Goal: Transaction & Acquisition: Purchase product/service

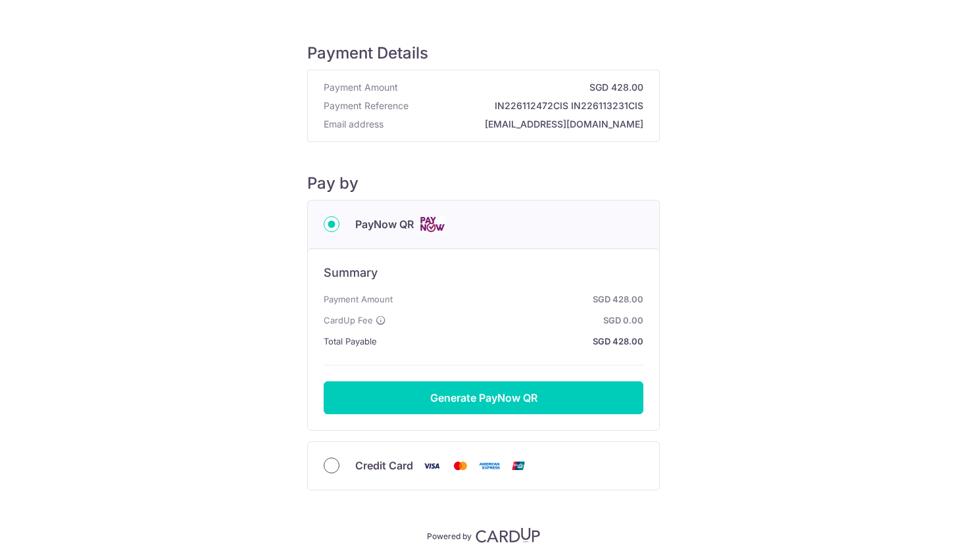
click at [333, 464] on input "Credit Card" at bounding box center [332, 466] width 16 height 16
radio input "true"
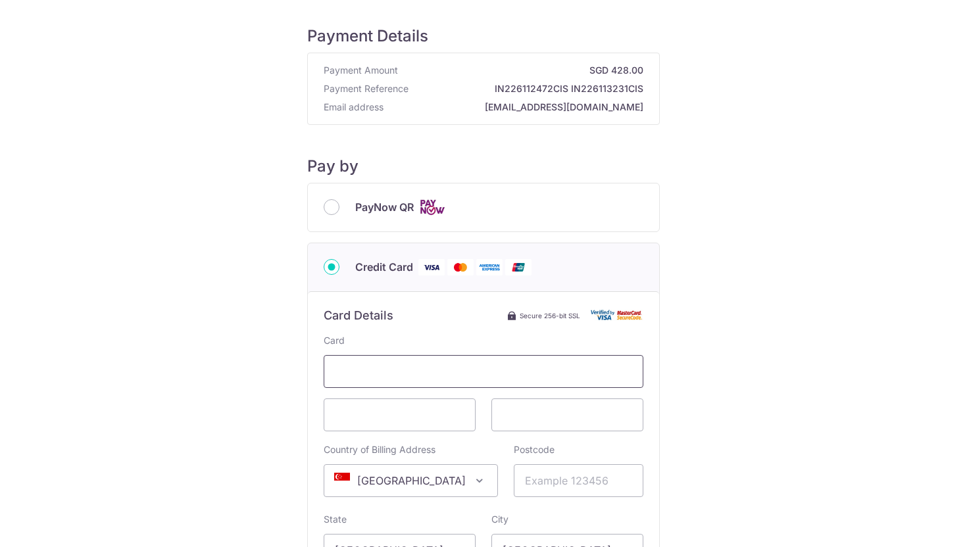
scroll to position [24, 0]
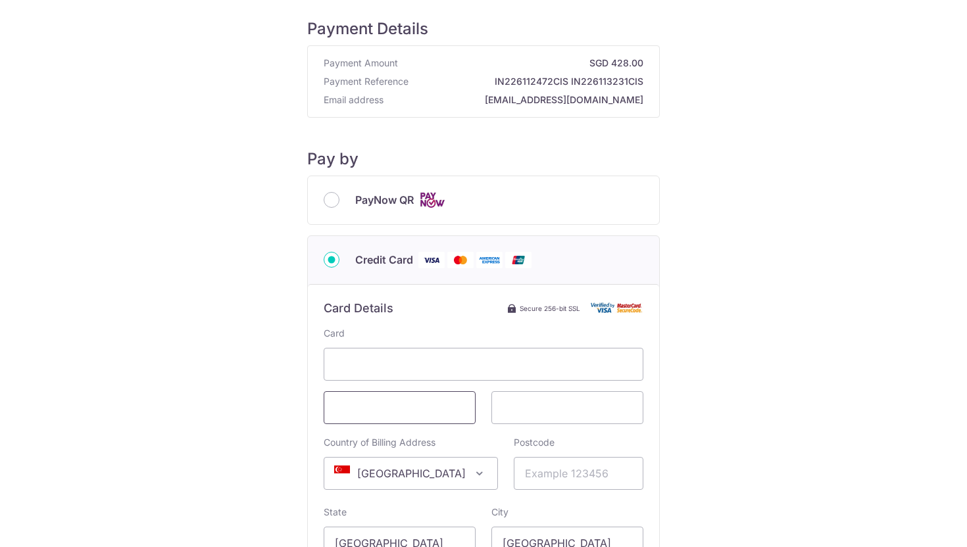
click at [419, 395] on span at bounding box center [400, 407] width 152 height 33
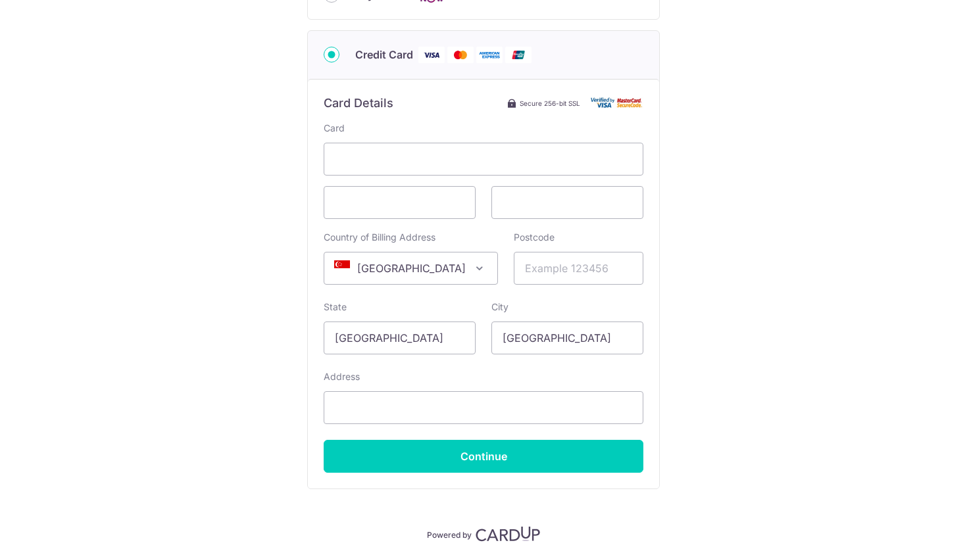
scroll to position [242, 0]
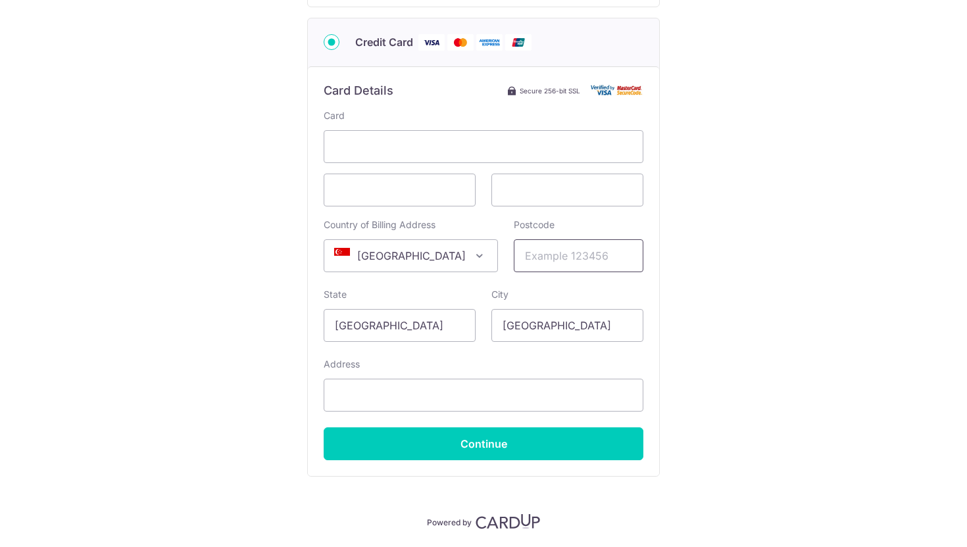
click at [535, 259] on input "Postcode" at bounding box center [579, 255] width 130 height 33
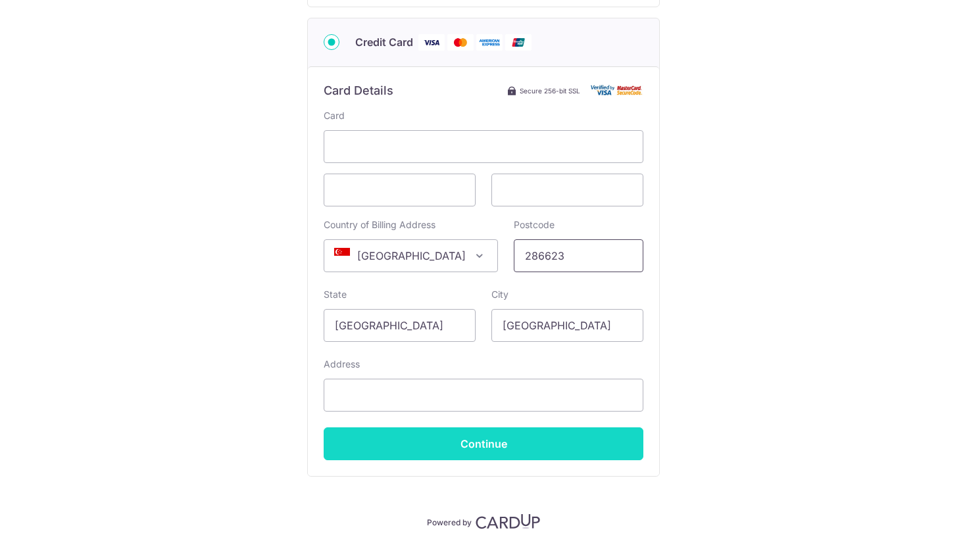
type input "286623"
click at [483, 452] on input "Continue" at bounding box center [484, 443] width 320 height 33
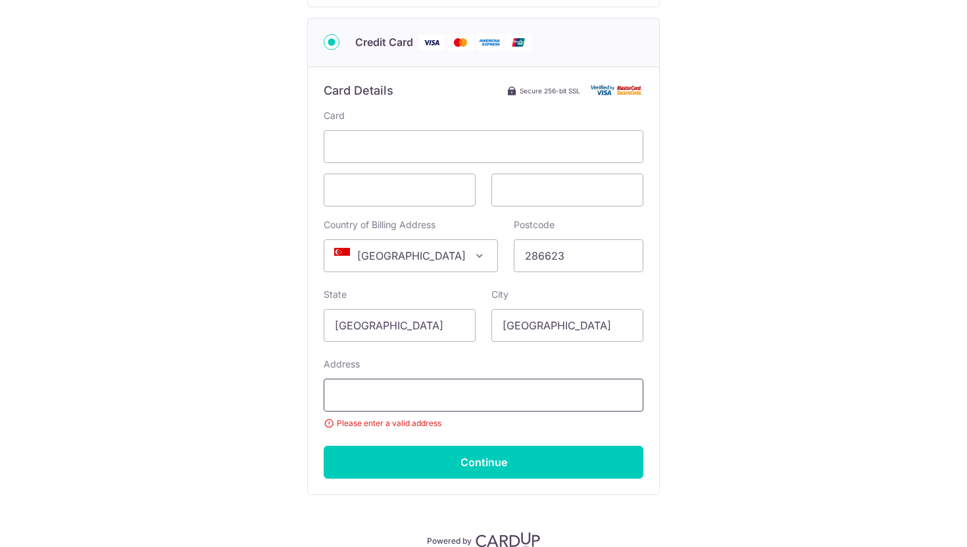
click at [477, 400] on input "Address" at bounding box center [484, 395] width 320 height 33
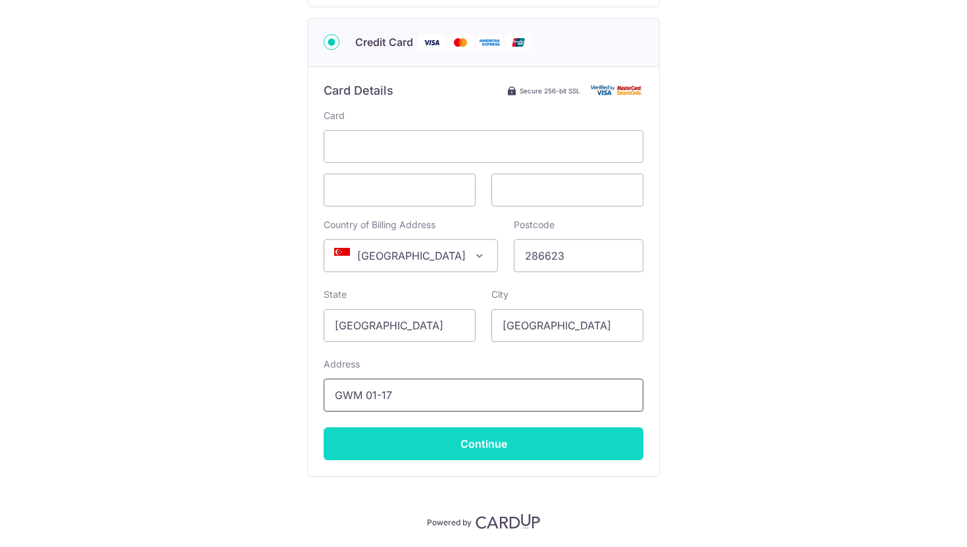
type input "GWM 01-17"
click at [499, 443] on input "Continue" at bounding box center [484, 443] width 320 height 33
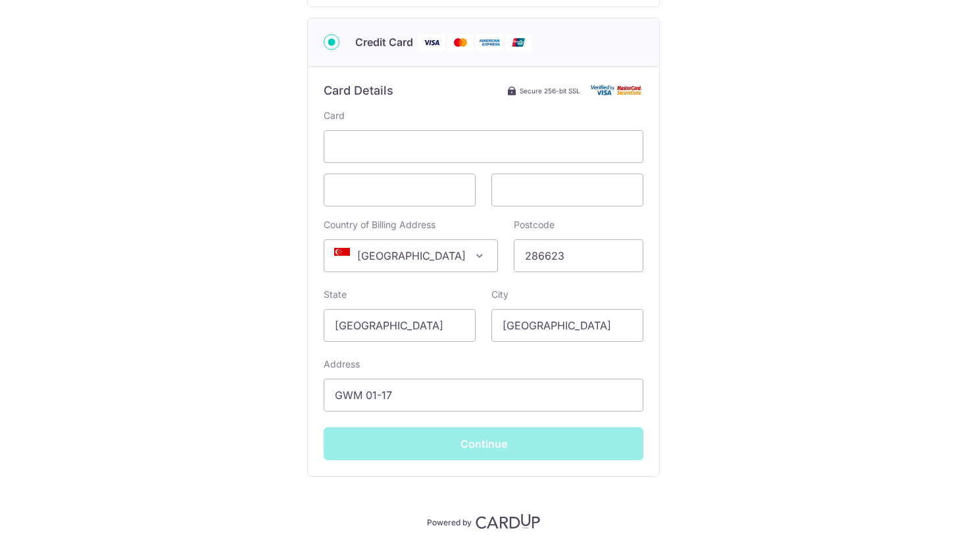
type input "**** 4689"
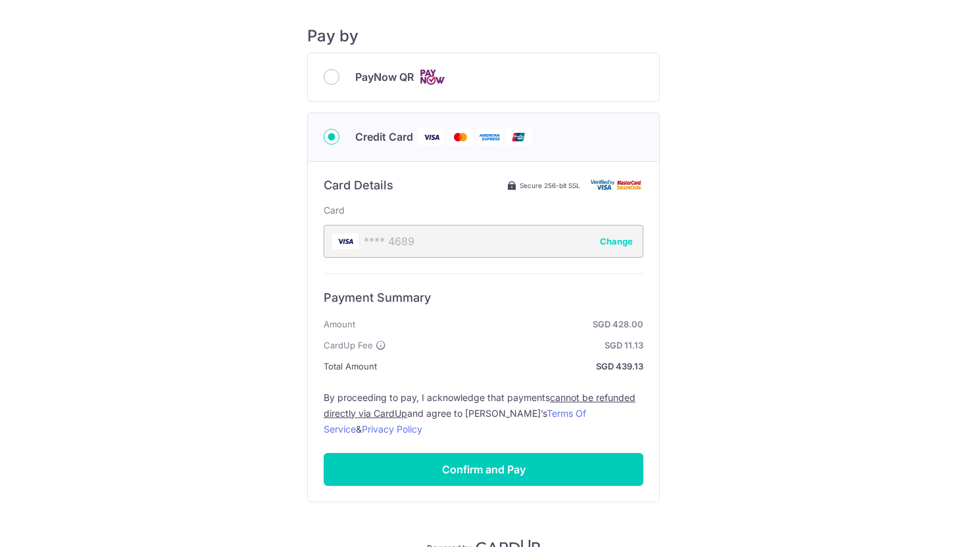
scroll to position [145, 0]
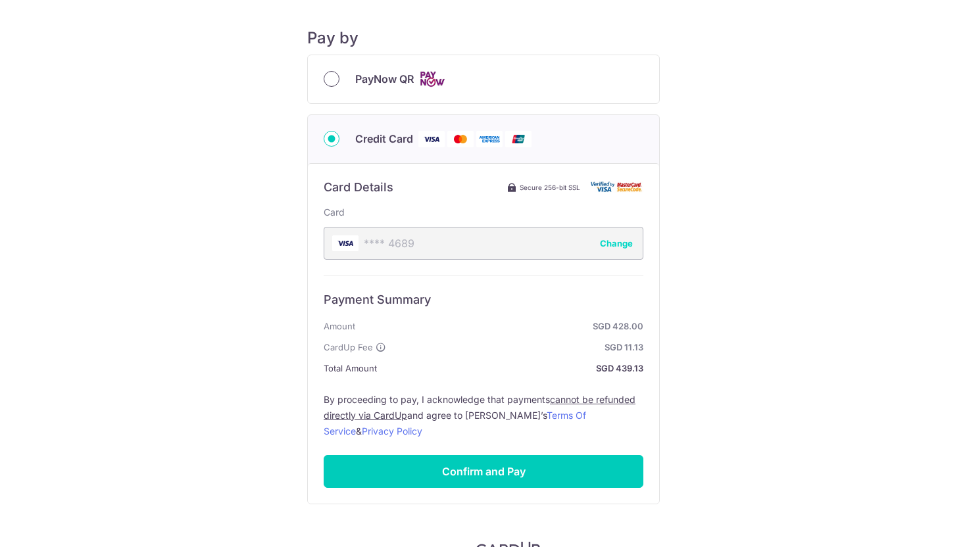
click at [333, 82] on input "PayNow QR" at bounding box center [332, 79] width 16 height 16
radio input "true"
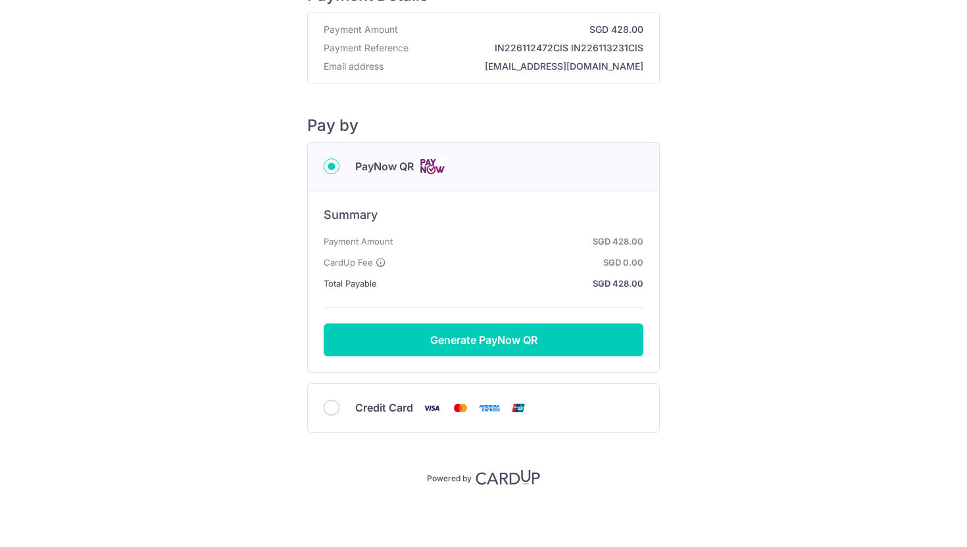
scroll to position [57, 0]
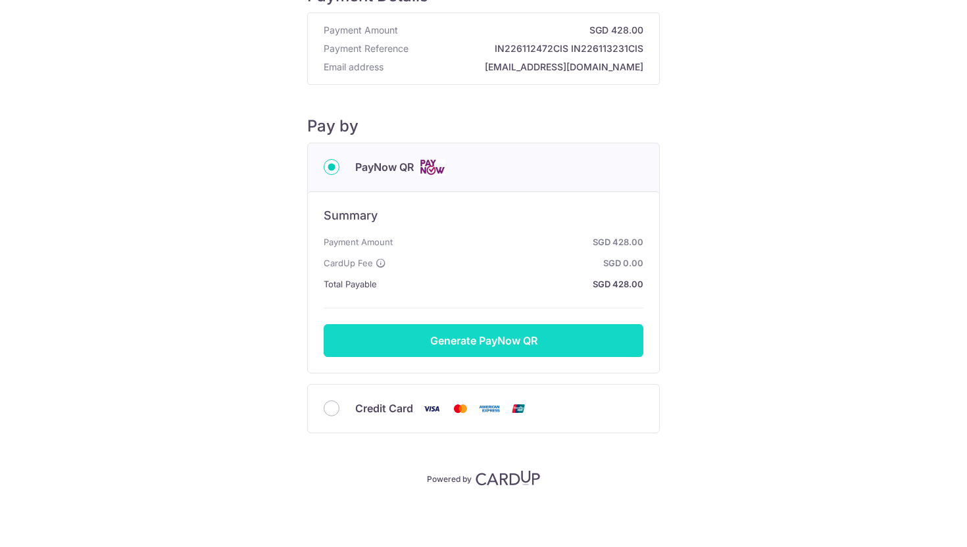
click at [470, 346] on button "Generate PayNow QR" at bounding box center [484, 340] width 320 height 33
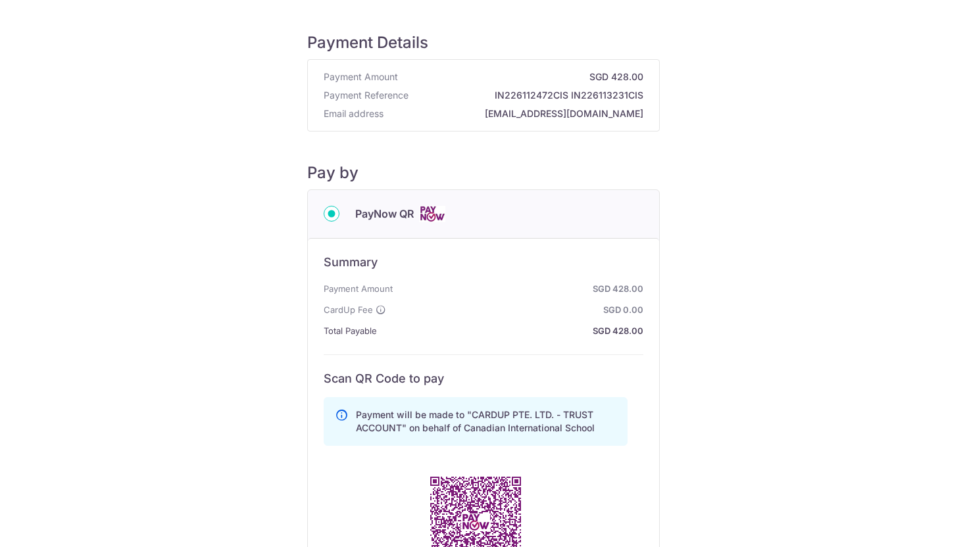
scroll to position [0, 0]
